Goal: Communication & Community: Answer question/provide support

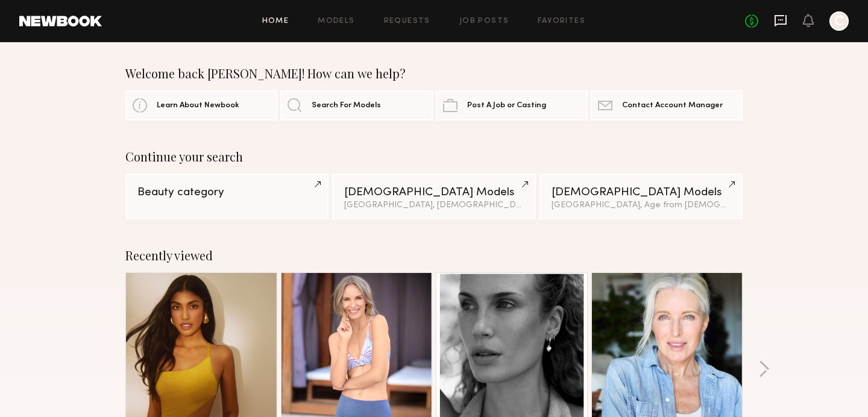
click at [778, 19] on icon at bounding box center [780, 20] width 13 height 13
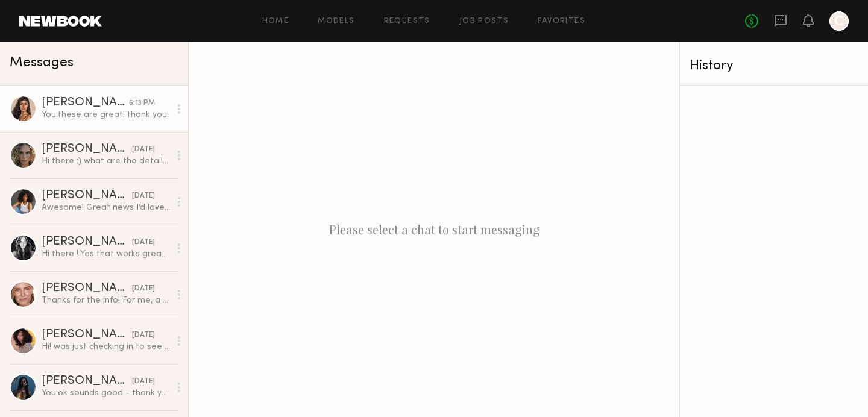
click at [143, 120] on div "You: these are great! thank you!" at bounding box center [106, 114] width 128 height 11
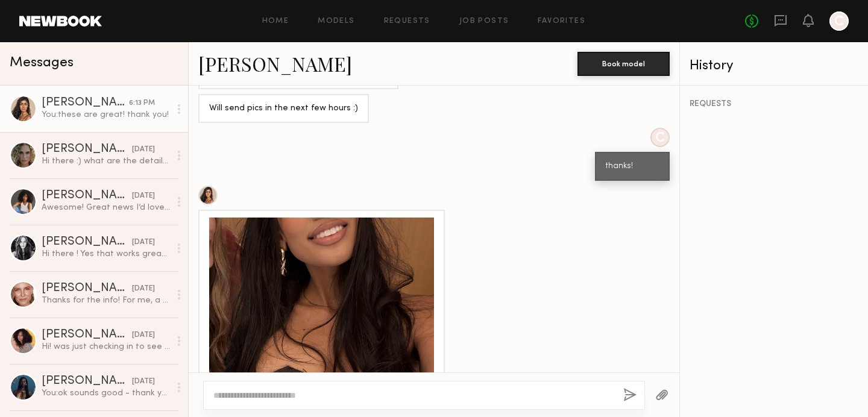
scroll to position [442, 0]
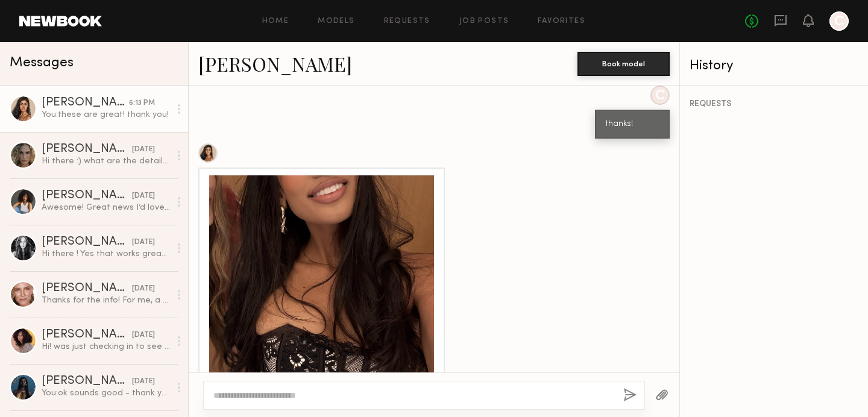
click at [357, 227] on div at bounding box center [321, 287] width 225 height 225
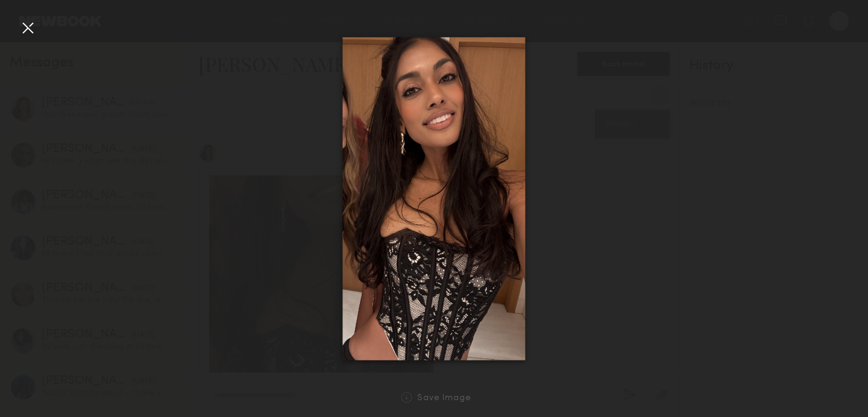
click at [30, 27] on div at bounding box center [27, 27] width 19 height 19
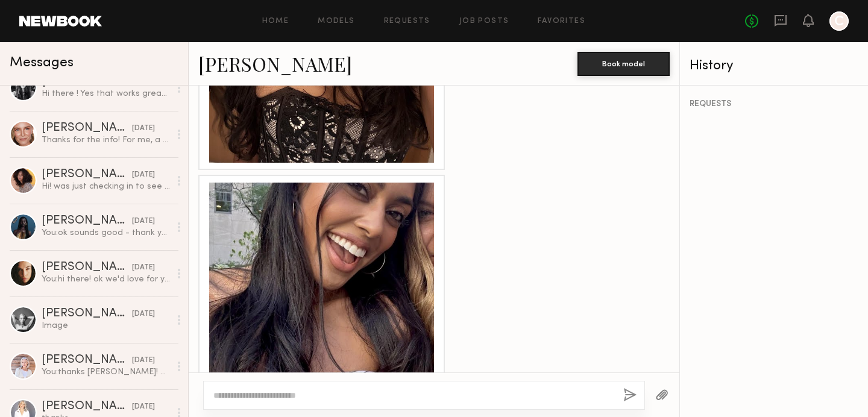
scroll to position [682, 0]
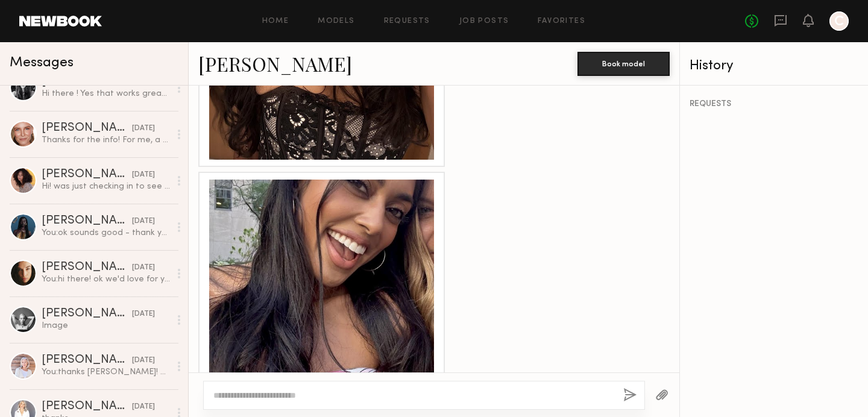
click at [336, 200] on div at bounding box center [321, 292] width 225 height 225
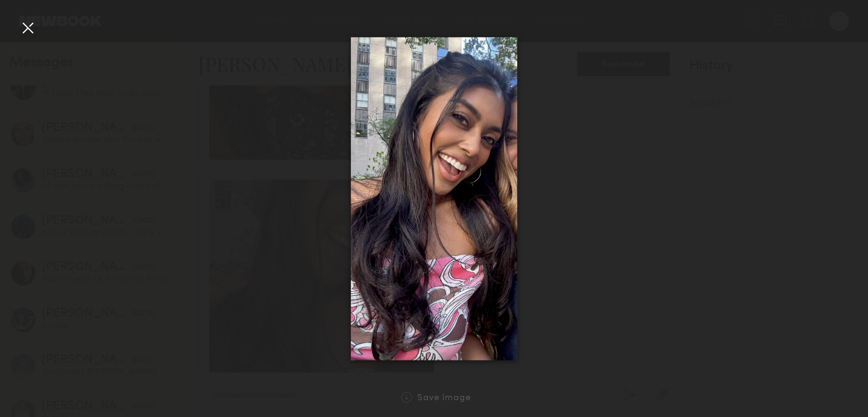
click at [24, 27] on div at bounding box center [27, 27] width 19 height 19
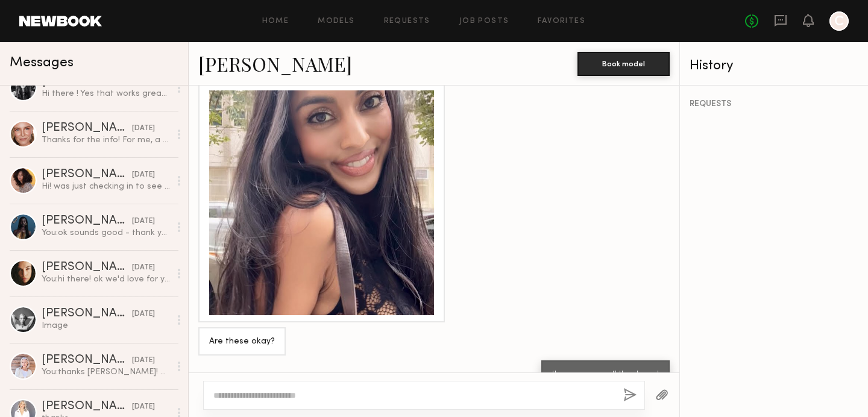
scroll to position [1024, 0]
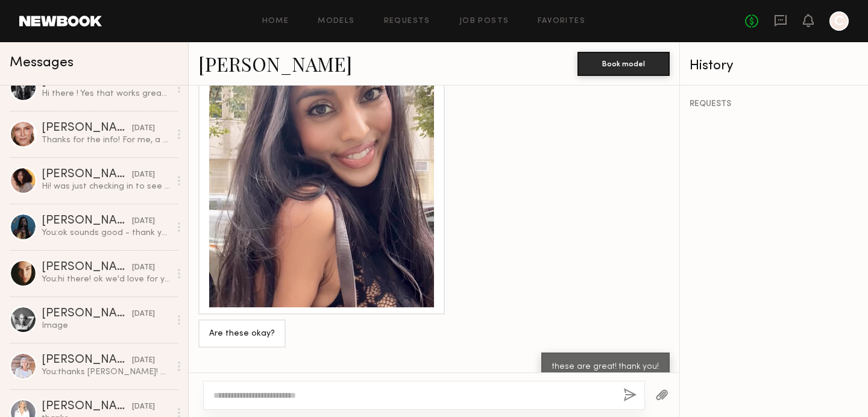
click at [307, 180] on div at bounding box center [321, 195] width 225 height 225
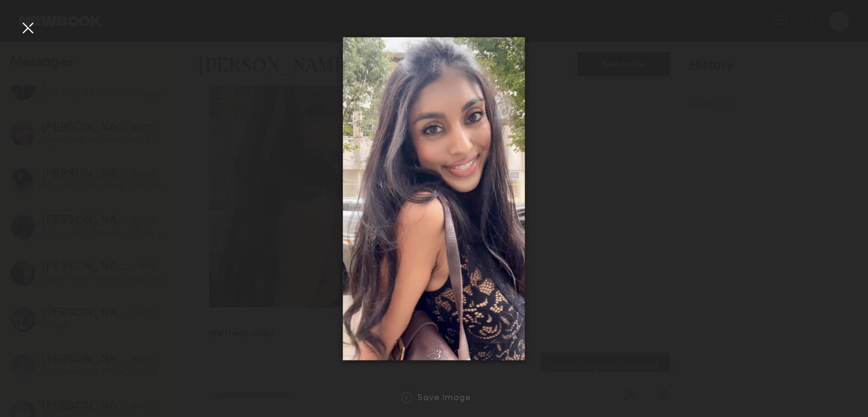
click at [28, 25] on div at bounding box center [27, 27] width 19 height 19
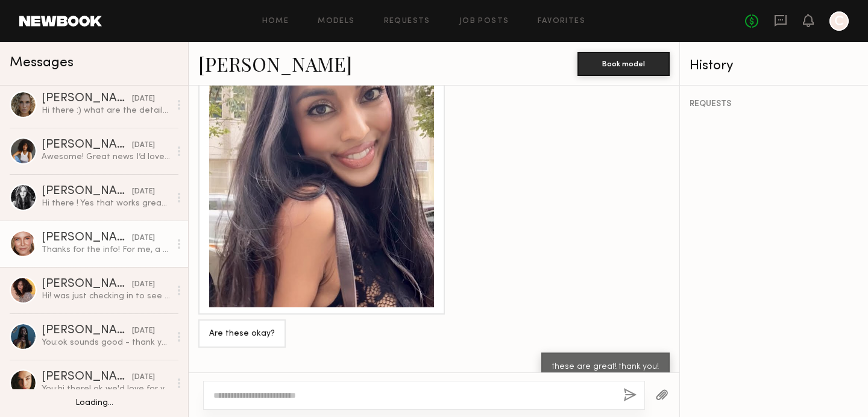
scroll to position [0, 0]
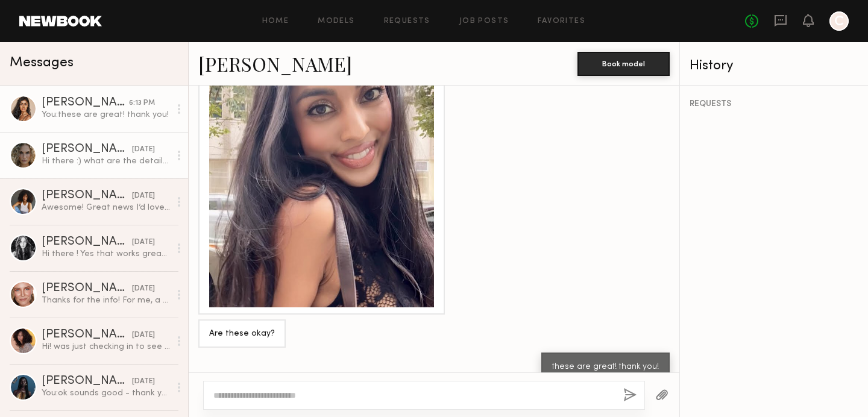
click at [125, 167] on link "[PERSON_NAME] [DATE] Hi there :) what are the details for the shoot? Rate, run …" at bounding box center [94, 155] width 188 height 46
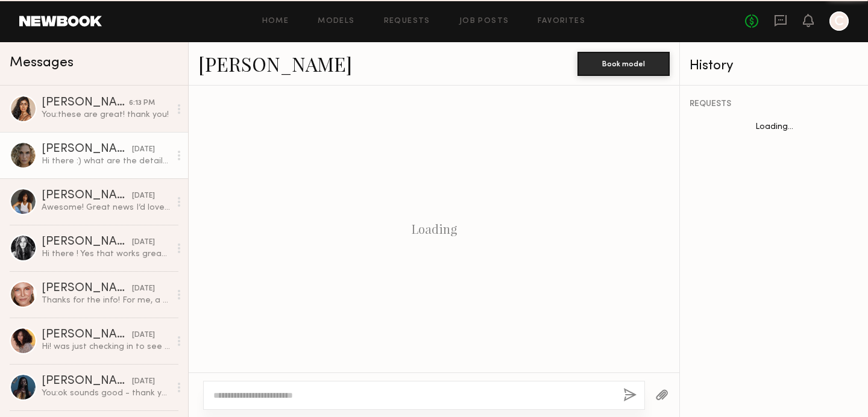
scroll to position [1659, 0]
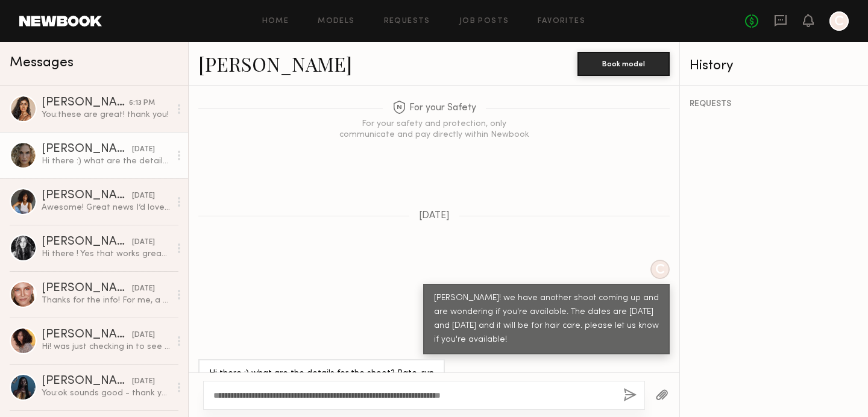
click at [228, 68] on link "[PERSON_NAME]" at bounding box center [275, 64] width 154 height 26
click at [507, 399] on textarea "**********" at bounding box center [413, 395] width 400 height 12
type textarea "**********"
click at [627, 394] on button "button" at bounding box center [629, 395] width 13 height 15
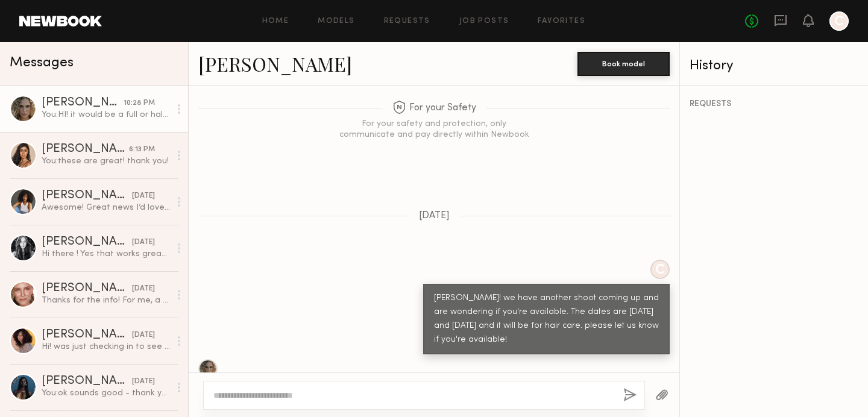
scroll to position [1822, 0]
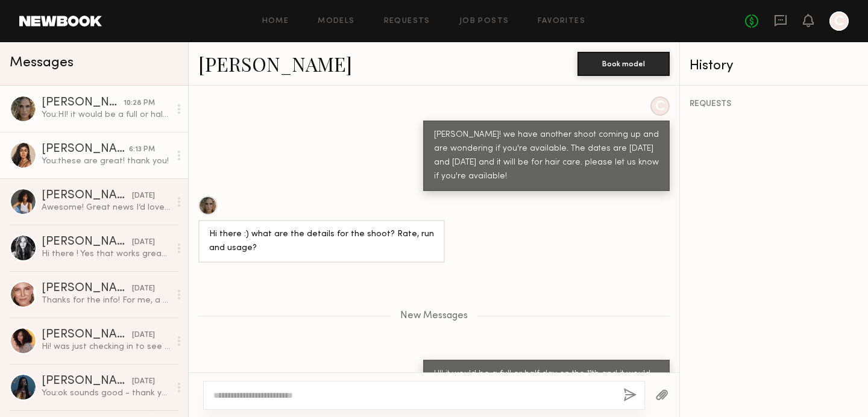
click at [104, 157] on div "You: these are great! thank you!" at bounding box center [106, 161] width 128 height 11
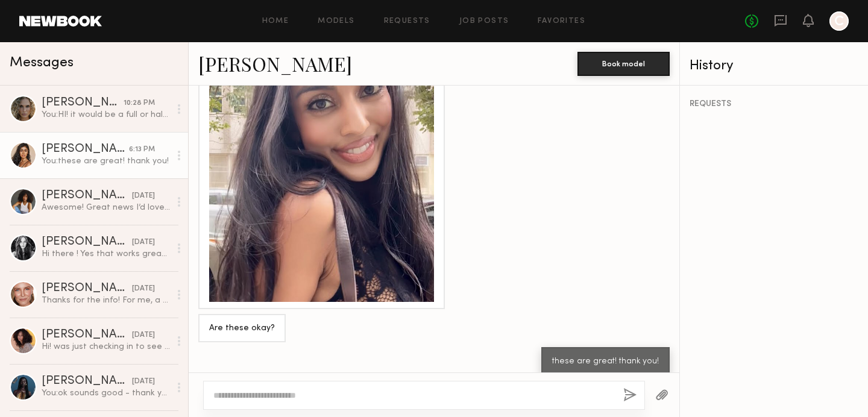
scroll to position [1042, 0]
